Goal: Task Accomplishment & Management: Manage account settings

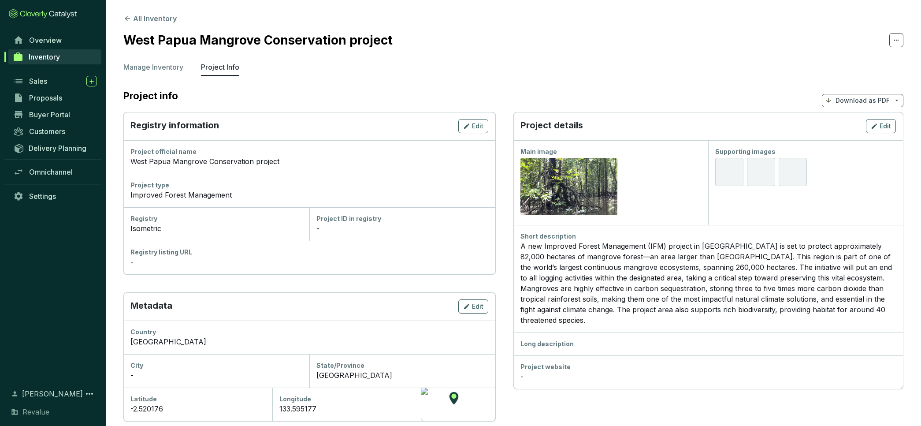
scroll to position [13, 0]
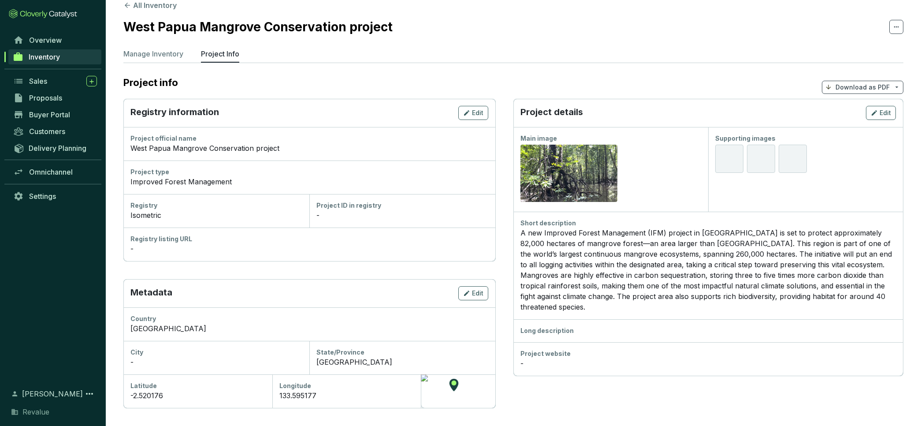
click at [297, 32] on h2 "West Papua Mangrove Conservation project" at bounding box center [257, 27] width 269 height 19
click at [149, 25] on h2 "West Papua Mangrove Conservation project" at bounding box center [257, 27] width 269 height 19
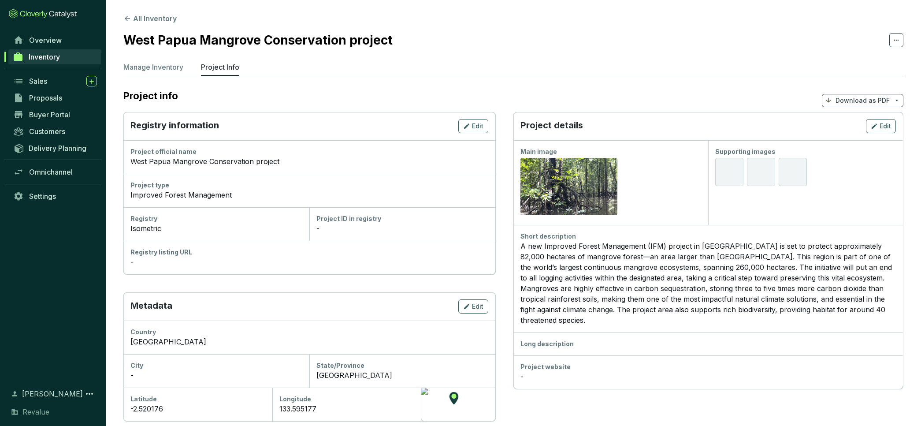
click at [40, 13] on icon at bounding box center [43, 14] width 68 height 10
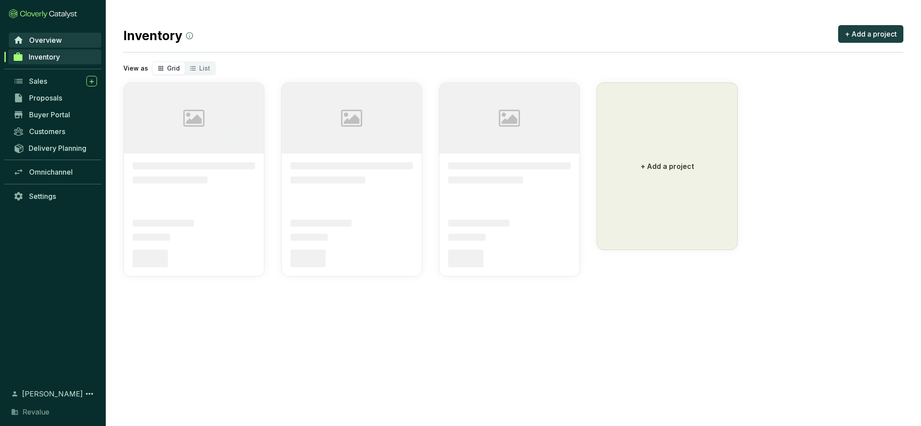
click at [45, 40] on span "Overview" at bounding box center [45, 40] width 33 height 9
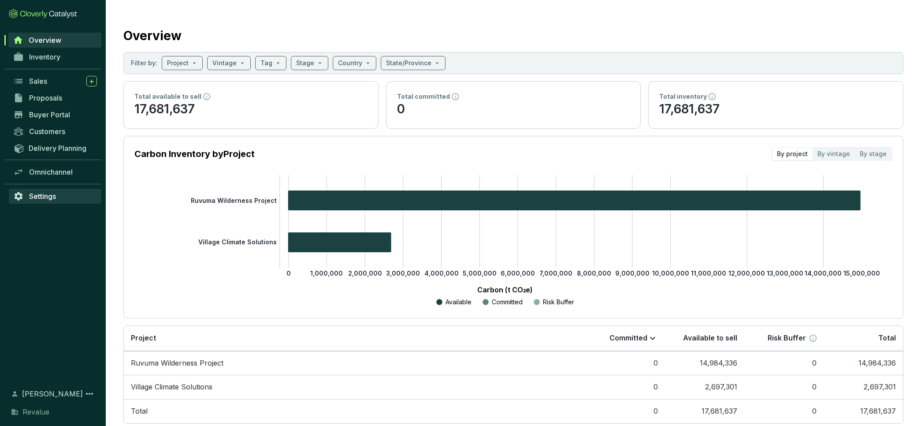
click at [47, 197] on span "Settings" at bounding box center [42, 196] width 27 height 9
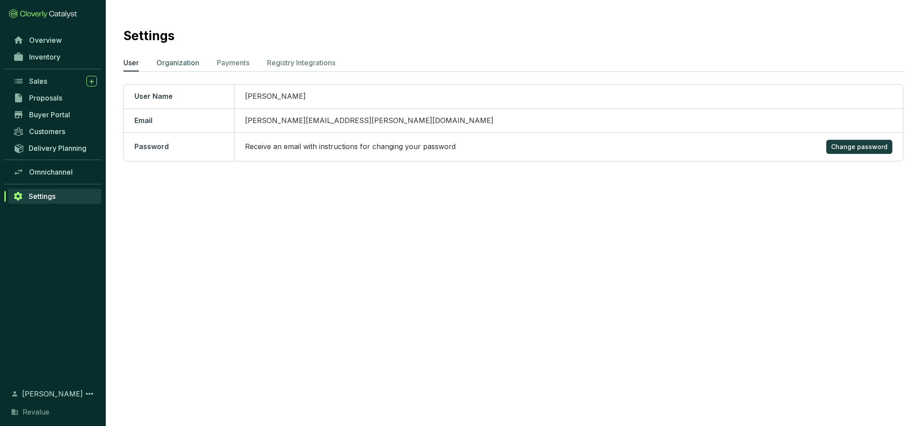
click at [186, 63] on p "Organization" at bounding box center [178, 62] width 43 height 11
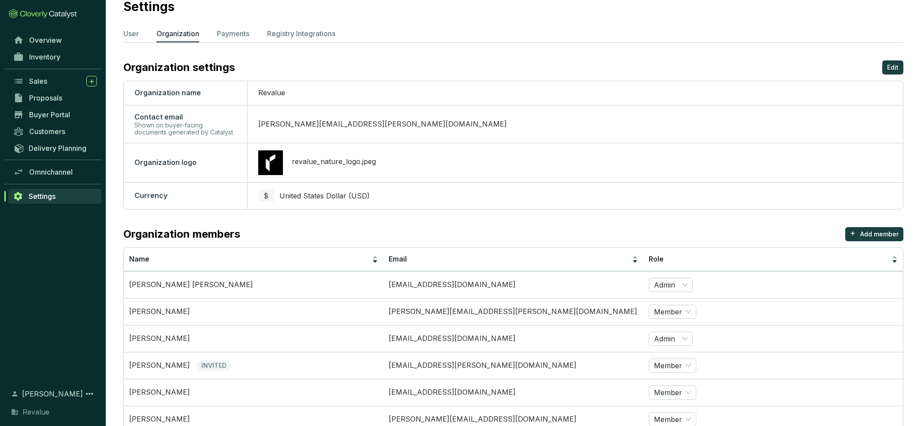
scroll to position [190, 0]
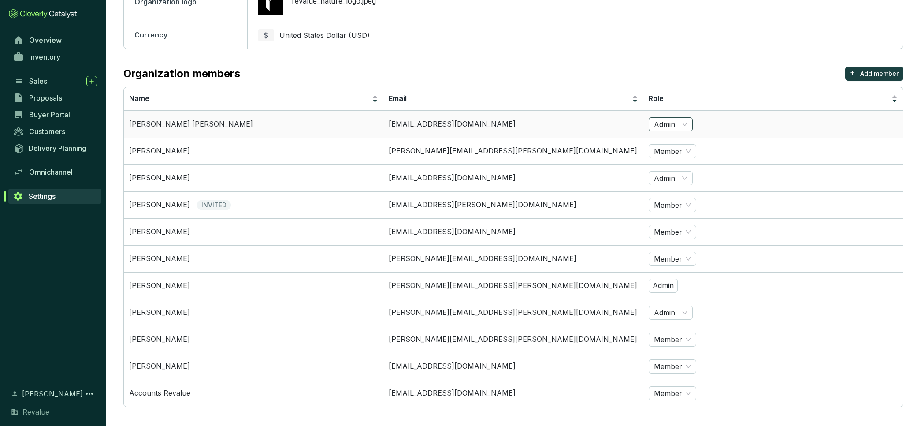
click at [683, 123] on span "Admin" at bounding box center [671, 124] width 34 height 13
click at [679, 336] on span "Member" at bounding box center [672, 339] width 37 height 13
click at [673, 306] on div "Admin" at bounding box center [672, 308] width 33 height 10
click at [661, 283] on p "Admin" at bounding box center [663, 286] width 29 height 14
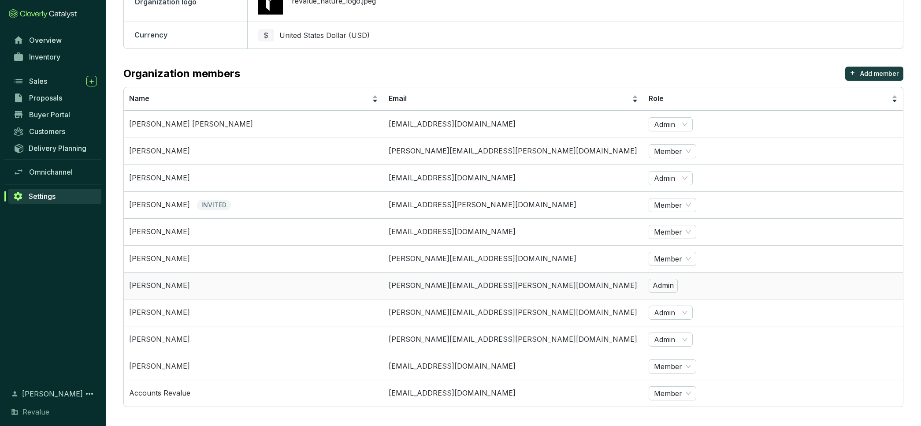
click at [678, 286] on td "Admin" at bounding box center [774, 285] width 260 height 27
click at [683, 310] on span "Admin" at bounding box center [671, 312] width 34 height 13
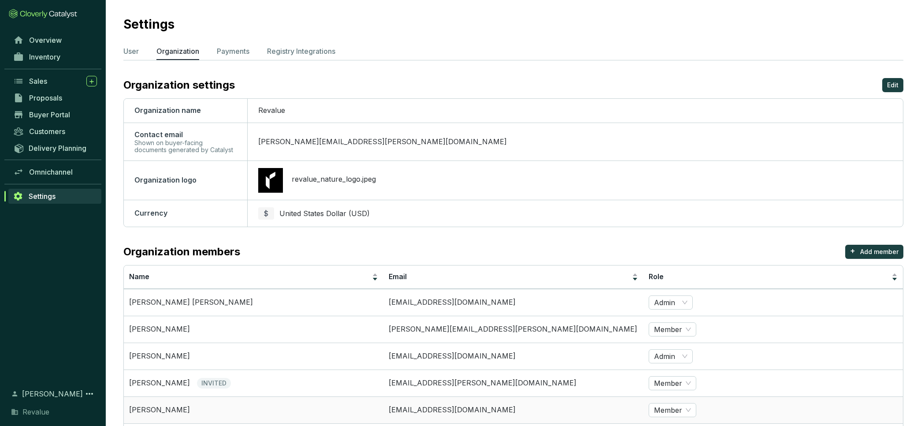
scroll to position [0, 0]
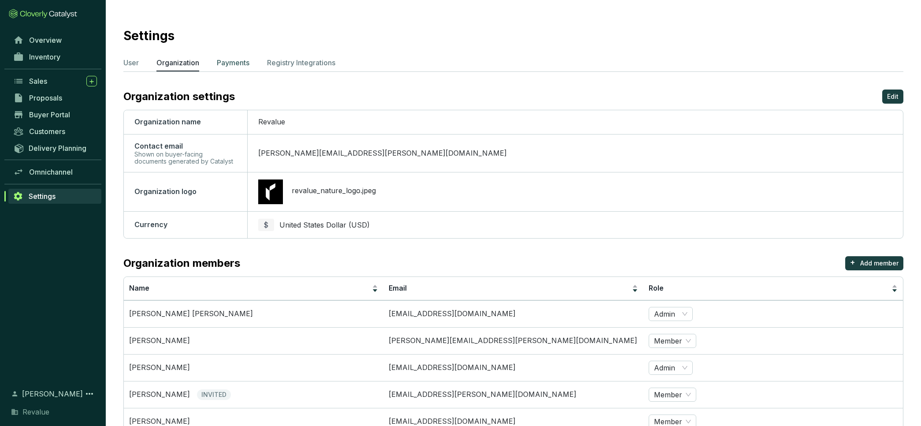
click at [248, 63] on p "Payments" at bounding box center [233, 62] width 33 height 11
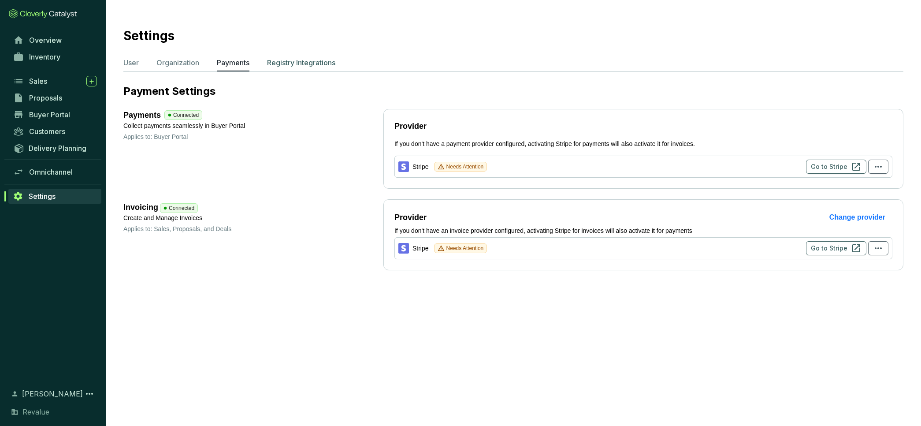
click at [331, 63] on p "Registry Integrations" at bounding box center [301, 62] width 68 height 11
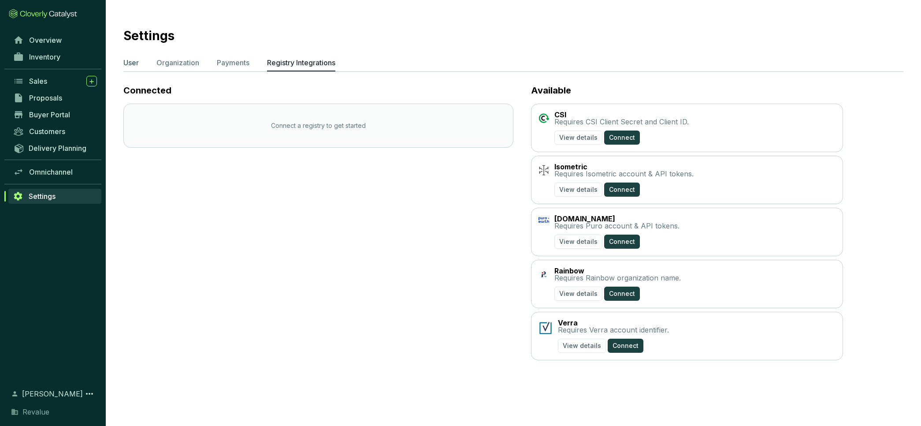
click at [132, 61] on p "User" at bounding box center [130, 62] width 15 height 11
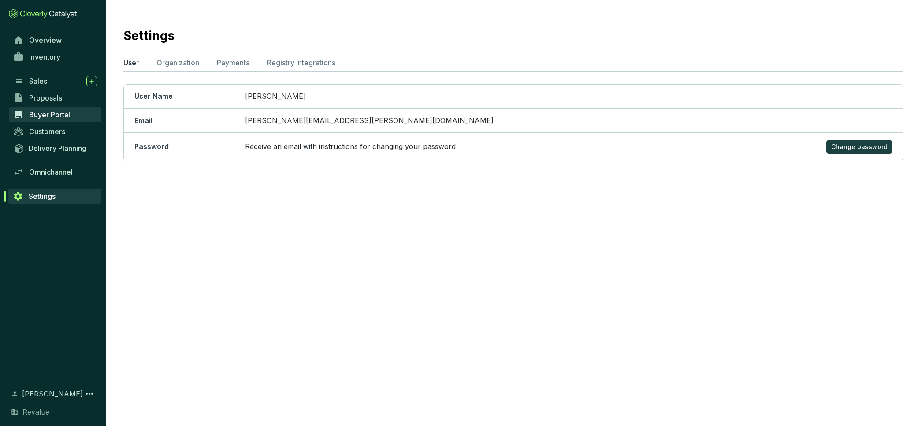
click at [53, 107] on link "Buyer Portal" at bounding box center [55, 114] width 93 height 15
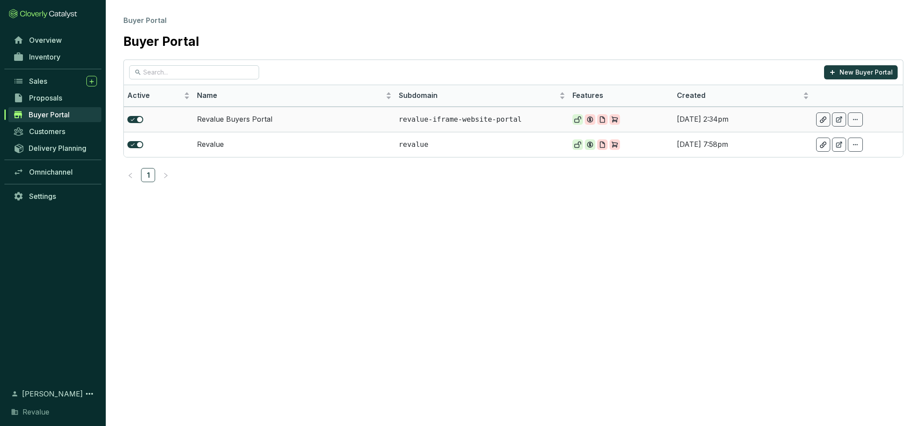
click at [851, 127] on td at bounding box center [858, 119] width 90 height 25
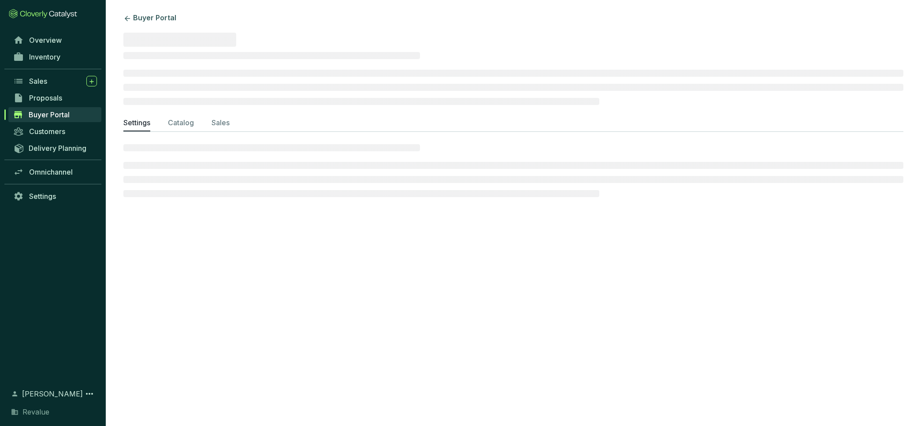
click at [857, 121] on ul "Settings Catalog Sales" at bounding box center [513, 124] width 780 height 14
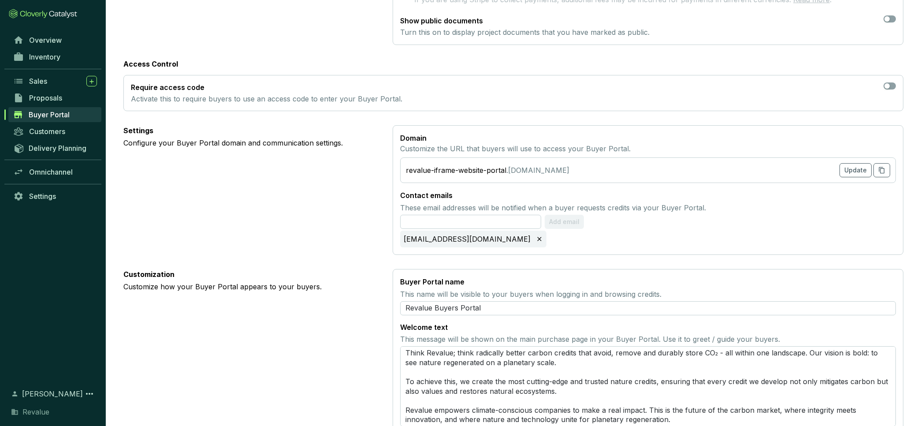
scroll to position [243, 0]
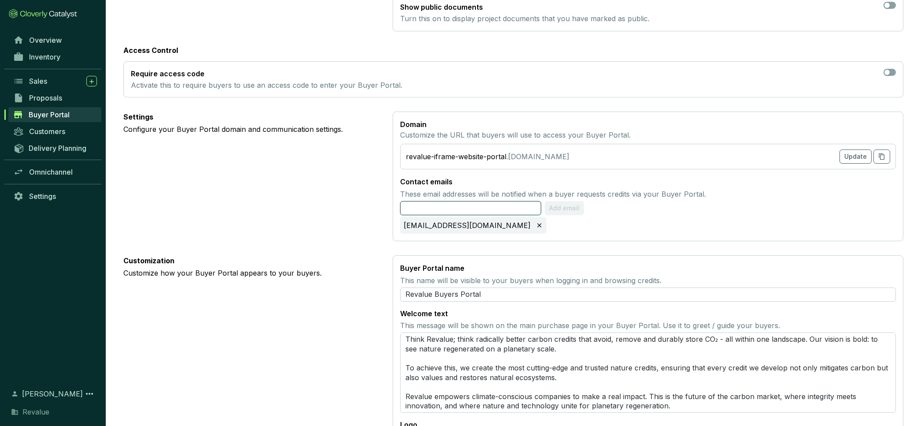
click at [455, 205] on input "text" at bounding box center [470, 208] width 141 height 14
click at [537, 201] on input "[PERSON_NAME][EMAIL_ADDRESS][DOMAIN_NAME]" at bounding box center [470, 208] width 141 height 14
paste input "oma"
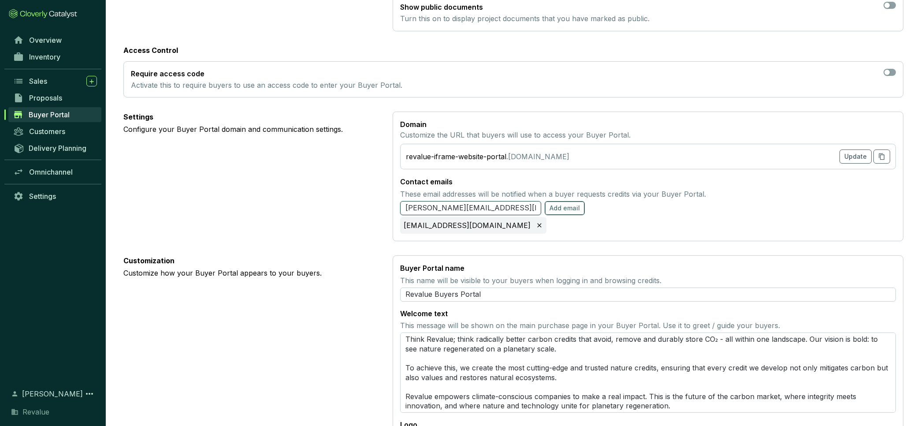
type input "[PERSON_NAME][EMAIL_ADDRESS][PERSON_NAME][DOMAIN_NAME]"
click at [565, 210] on span "Add email" at bounding box center [565, 208] width 30 height 9
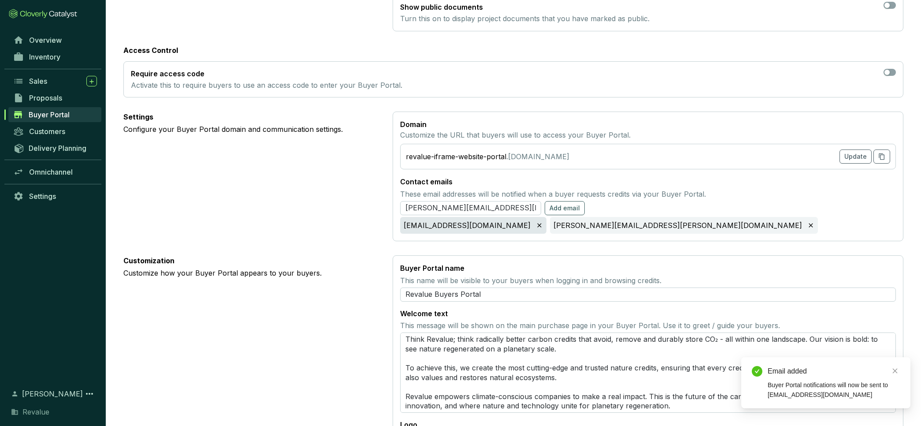
click at [536, 223] on icon at bounding box center [539, 225] width 7 height 7
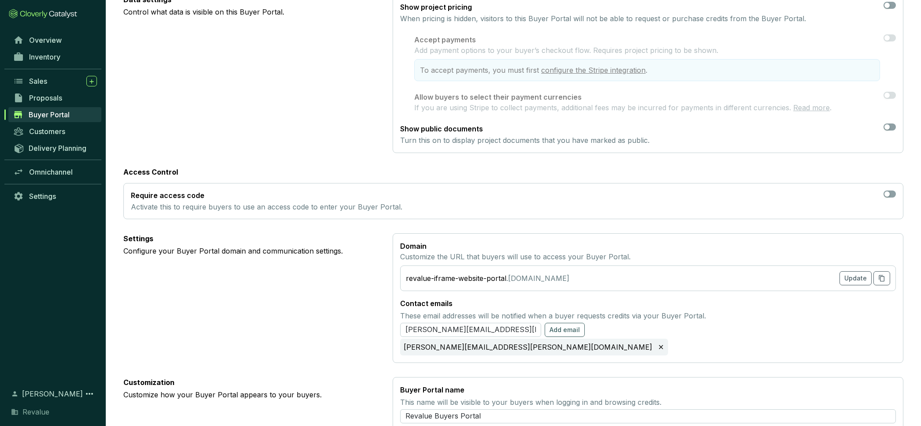
scroll to position [0, 0]
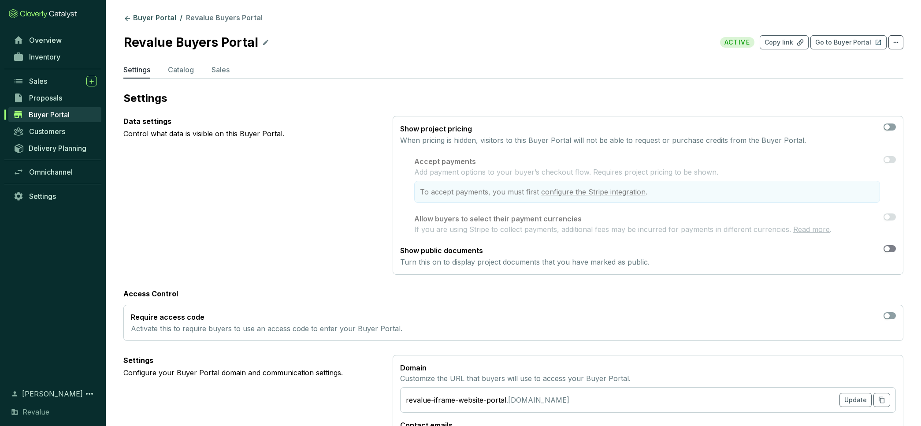
click at [888, 247] on div "button" at bounding box center [887, 248] width 5 height 5
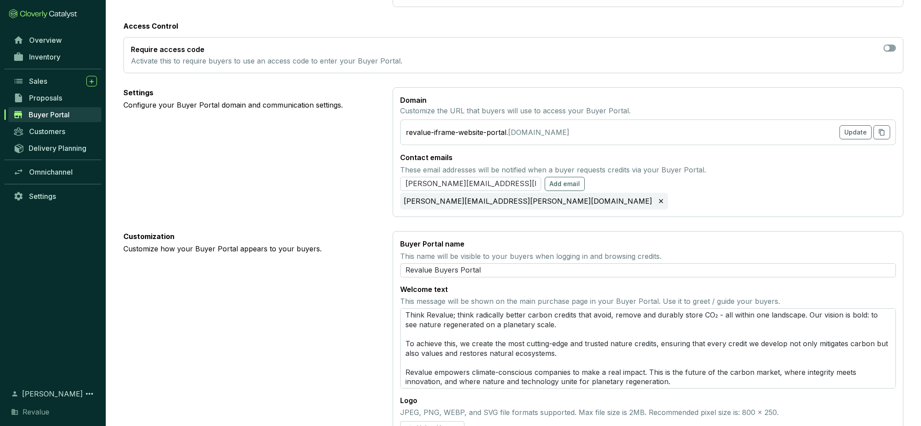
scroll to position [272, 0]
